Goal: Task Accomplishment & Management: Manage account settings

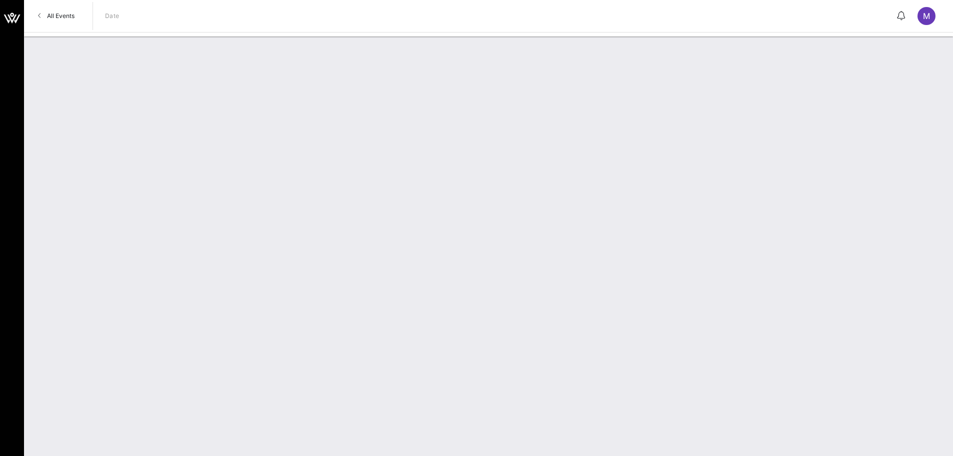
click at [64, 6] on div "All Events Date M" at bounding box center [488, 16] width 929 height 32
click at [61, 15] on span "All Events" at bounding box center [61, 16] width 28 height 8
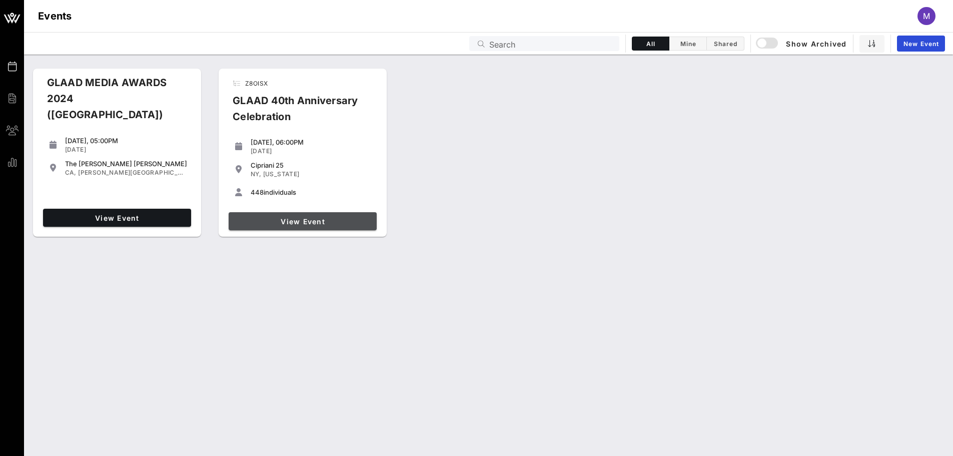
click at [303, 221] on span "View Event" at bounding box center [303, 221] width 140 height 9
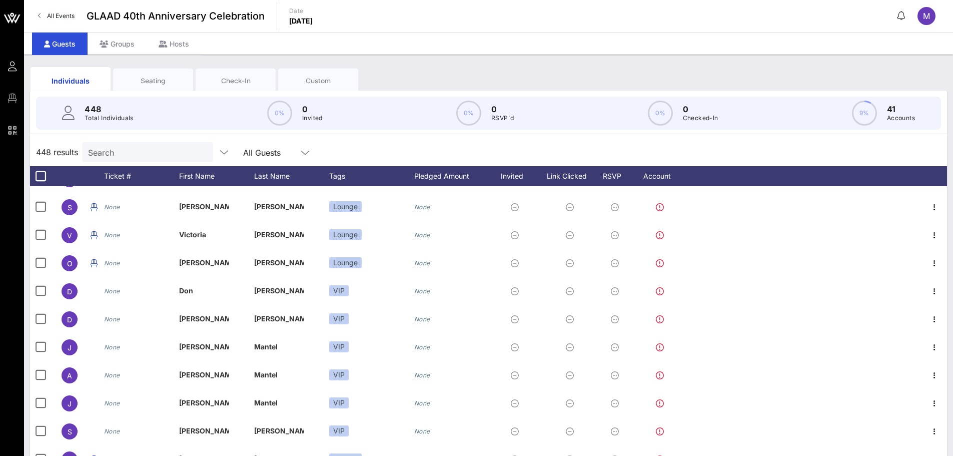
scroll to position [221, 0]
